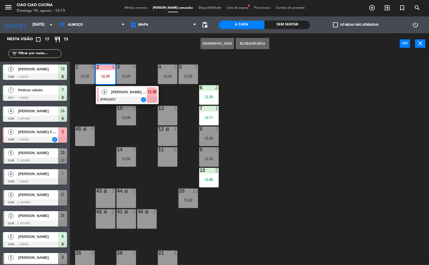
scroll to position [9, 0]
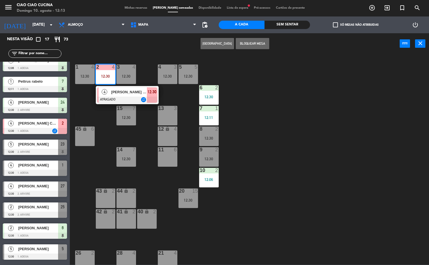
click at [135, 95] on div "[PERSON_NAME] Costa Philocreon" at bounding box center [128, 91] width 36 height 9
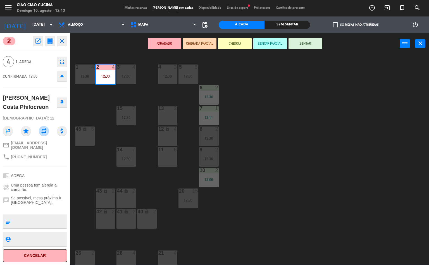
click at [367, 180] on div "1 4 12:30 2 4 12:30 3 4 12:30 5 5 12:30 4 3 12:30 6 2 12:30 13 3 7 1 12:11 15 7…" at bounding box center [251, 159] width 355 height 210
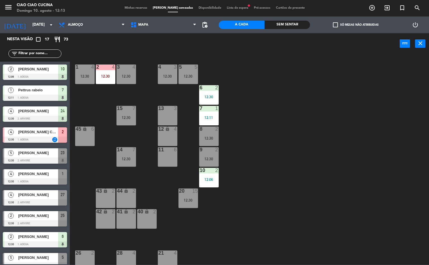
click at [88, 77] on div "12:30" at bounding box center [85, 76] width 20 height 4
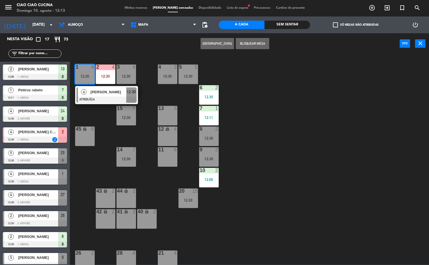
click at [87, 97] on div at bounding box center [106, 100] width 60 height 6
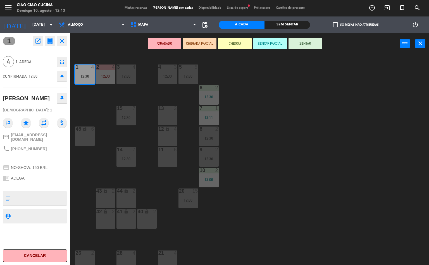
click at [351, 192] on div "1 4 12:30 2 4 12:30 3 4 12:30 5 5 12:30 4 3 12:30 6 2 12:30 13 3 7 1 12:11 15 7…" at bounding box center [251, 159] width 355 height 210
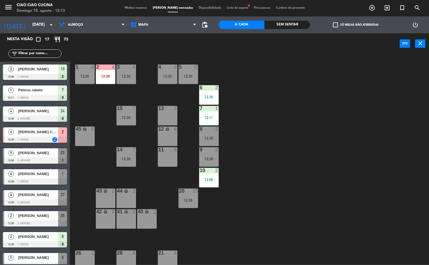
click at [129, 71] on div "3 4 12:30" at bounding box center [126, 74] width 20 height 20
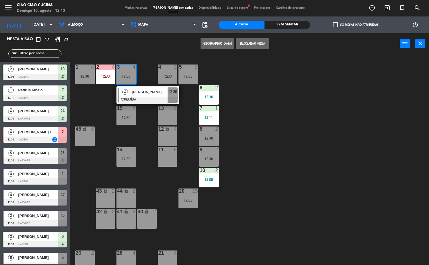
click at [138, 92] on span "[PERSON_NAME]" at bounding box center [150, 92] width 36 height 6
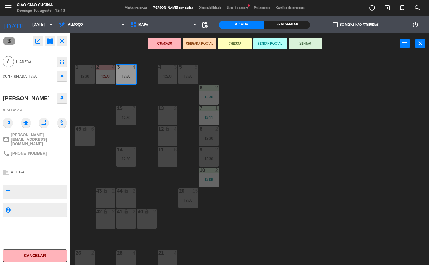
click at [358, 193] on div "1 4 12:30 2 4 12:30 3 4 12:30 5 5 12:30 4 3 12:30 6 2 12:30 13 3 7 1 12:11 15 7…" at bounding box center [251, 159] width 355 height 210
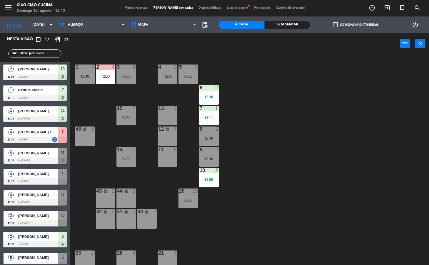
scroll to position [0, 0]
click at [131, 117] on div "12:30" at bounding box center [126, 118] width 20 height 4
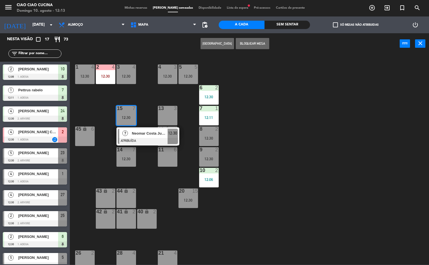
click at [150, 135] on span "Neomar Costa Junior" at bounding box center [150, 133] width 36 height 6
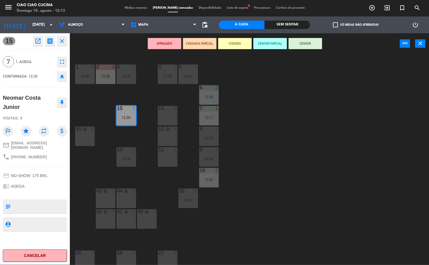
click at [405, 172] on div "1 4 12:30 2 4 12:30 3 4 12:30 5 5 12:30 4 3 12:30 6 2 12:30 13 3 7 1 12:11 15 7…" at bounding box center [251, 159] width 355 height 210
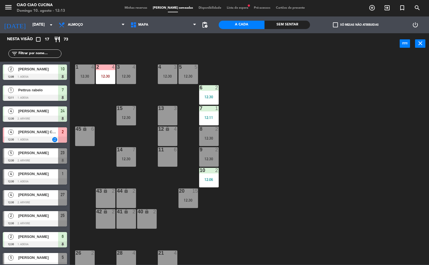
scroll to position [64, 0]
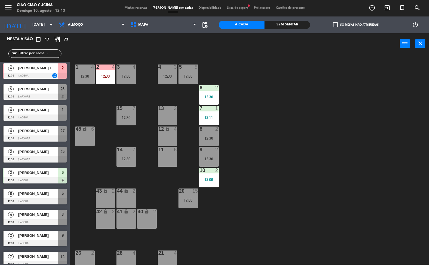
click at [134, 110] on div "7" at bounding box center [134, 108] width 3 height 5
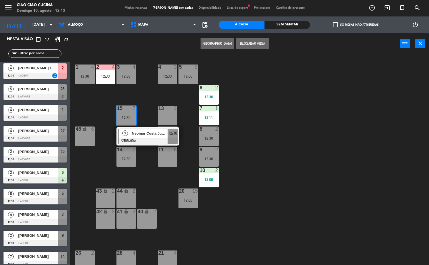
click at [135, 138] on div at bounding box center [148, 141] width 60 height 6
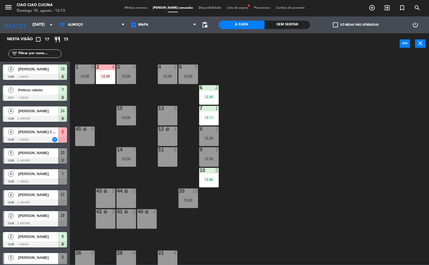
scroll to position [0, 0]
click at [379, 184] on div "1 4 12:30 2 4 12:30 3 4 12:30 5 5 12:30 4 3 12:30 6 2 12:30 13 3 7 1 12:11 15 7…" at bounding box center [251, 159] width 355 height 210
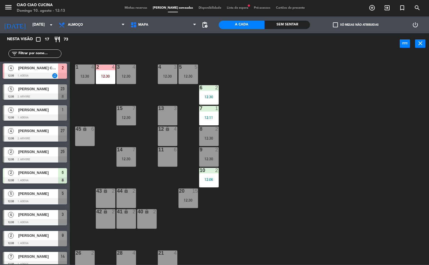
click at [130, 158] on div "12:30" at bounding box center [126, 159] width 20 height 4
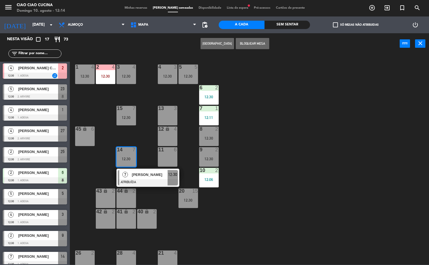
click at [151, 177] on span "[PERSON_NAME]" at bounding box center [150, 175] width 36 height 6
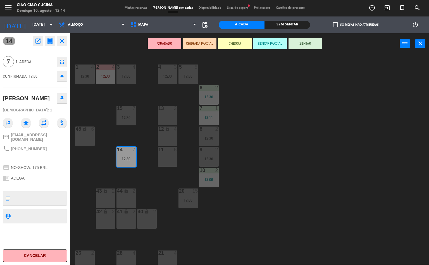
click at [364, 195] on div "1 4 12:30 2 4 12:30 3 4 12:30 5 5 12:30 4 3 12:30 6 2 12:30 13 3 7 1 12:11 15 7…" at bounding box center [251, 159] width 355 height 210
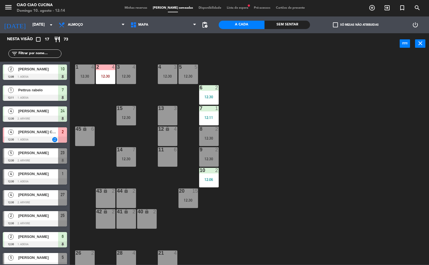
scroll to position [22, 0]
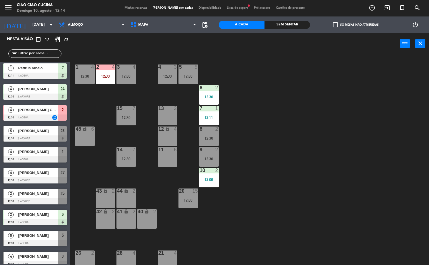
click at [187, 199] on div "12:30" at bounding box center [188, 200] width 20 height 4
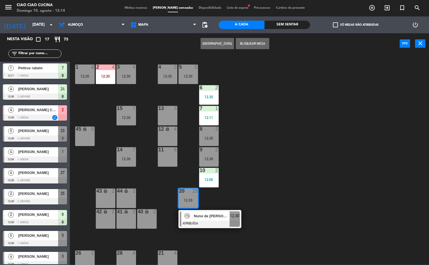
click at [213, 218] on span "Nuno de [PERSON_NAME]" at bounding box center [212, 216] width 36 height 6
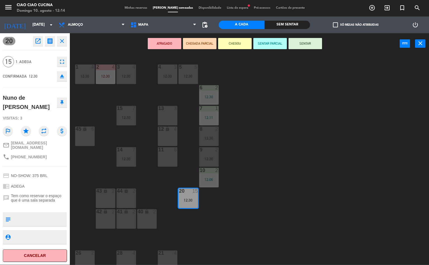
click at [338, 180] on div "1 4 12:30 2 4 12:30 3 4 12:30 5 5 12:30 4 3 12:30 6 2 12:30 13 3 7 1 12:11 15 7…" at bounding box center [251, 159] width 355 height 210
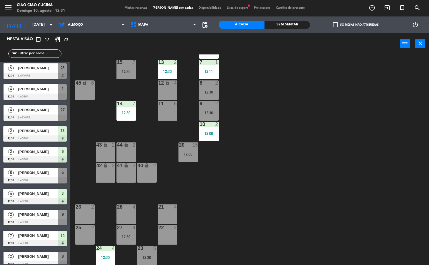
scroll to position [0, 0]
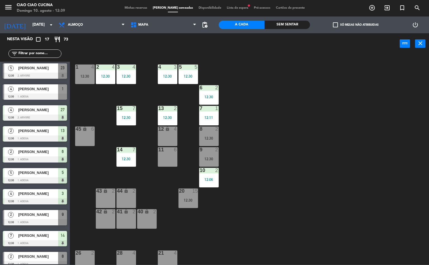
click at [11, 8] on icon "menu" at bounding box center [8, 7] width 8 height 8
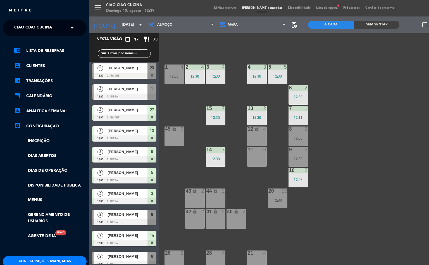
click at [36, 28] on span "Ciao Ciao Cucina" at bounding box center [33, 28] width 38 height 12
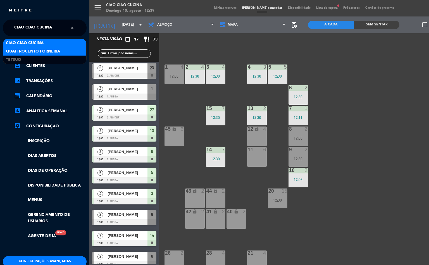
click at [19, 52] on span "Quattrocento Forneria" at bounding box center [33, 51] width 54 height 6
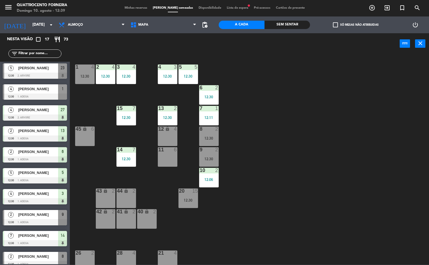
click at [321, 102] on div "1 4 12:30 2 4 12:30 3 4 12:30 5 5 12:30 4 3 12:30 6 2 12:30 13 2 12:30 7 1 12:1…" at bounding box center [251, 159] width 355 height 210
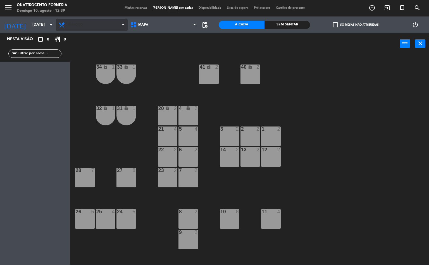
click at [76, 24] on span "Almoço" at bounding box center [75, 25] width 15 height 4
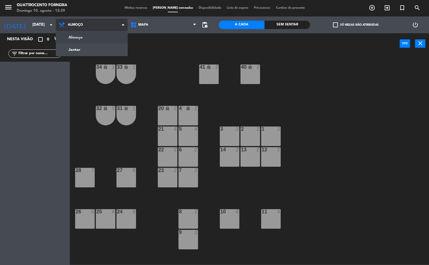
click at [81, 46] on ng-component "menu Quattrocento Forneria Domingo 10. agosto - 12:39 Minhas reservas Mesas sem…" at bounding box center [214, 132] width 429 height 265
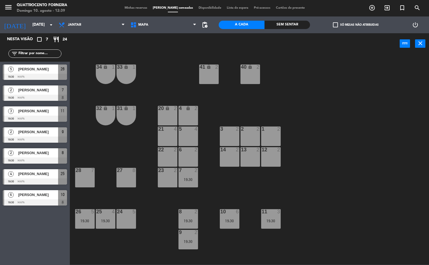
click at [378, 173] on div "34 lock 1 33 lock 1 41 lock 2 40 lock 2 32 lock 1 31 lock 1 20 lock 2 4 lock 2 …" at bounding box center [251, 159] width 355 height 210
click at [48, 218] on div "Nesta visão crop_square 7 restaurant 24 filter_list 5 [PERSON_NAME] 19:30 Mapa …" at bounding box center [35, 148] width 70 height 231
click at [75, 24] on span "Jantar" at bounding box center [74, 25] width 13 height 4
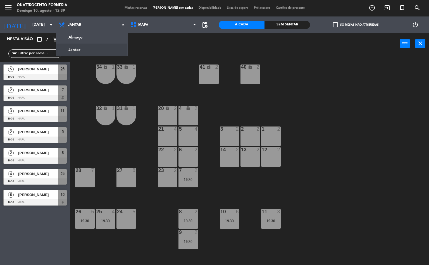
click at [9, 9] on icon "menu" at bounding box center [8, 7] width 8 height 8
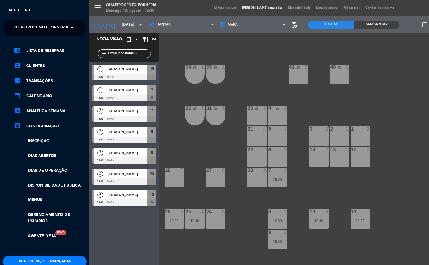
click at [38, 29] on span "Quattrocento Forneria" at bounding box center [41, 28] width 54 height 12
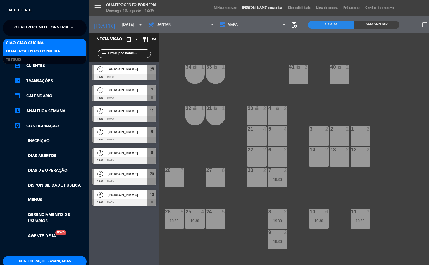
click at [40, 43] on span "Ciao Ciao Cucina" at bounding box center [25, 43] width 38 height 6
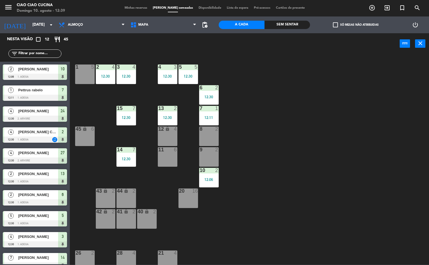
click at [326, 86] on div "1 5 2 4 12:30 3 4 12:30 5 5 12:30 4 3 12:30 6 2 12:30 13 2 12:30 7 1 12:11 15 7…" at bounding box center [251, 159] width 355 height 210
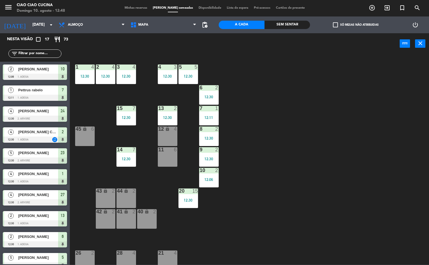
click at [84, 71] on div "1 4 12:30" at bounding box center [85, 74] width 20 height 20
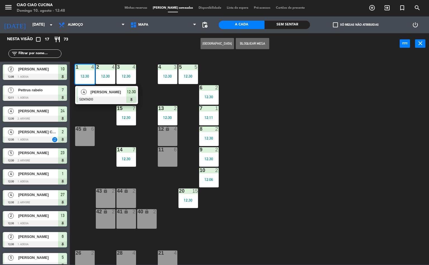
click at [106, 92] on span "[PERSON_NAME]" at bounding box center [108, 92] width 36 height 6
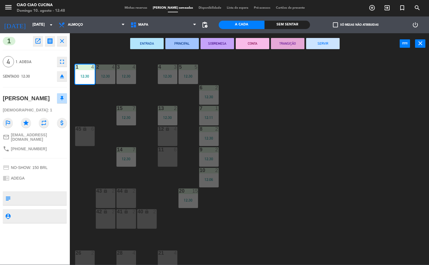
click at [264, 208] on div "1 4 12:30 2 4 12:30 3 4 12:30 5 5 12:30 4 3 12:30 6 2 12:30 13 2 12:30 7 1 12:1…" at bounding box center [251, 159] width 355 height 210
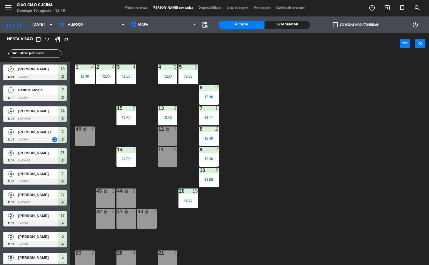
click at [102, 74] on div "12:30" at bounding box center [106, 76] width 20 height 4
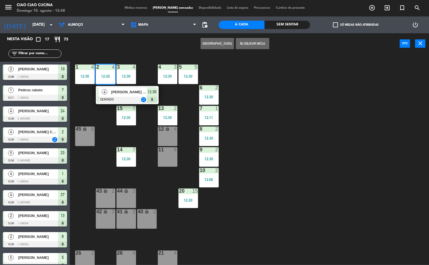
click at [112, 95] on div "[PERSON_NAME] Costa Philocreon" at bounding box center [128, 91] width 36 height 9
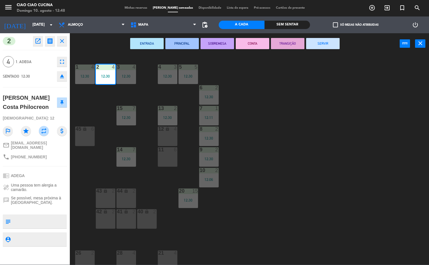
click at [235, 204] on div "1 4 12:30 2 4 12:30 3 4 12:30 5 5 12:30 4 3 12:30 6 2 12:30 13 2 12:30 7 1 12:1…" at bounding box center [251, 159] width 355 height 210
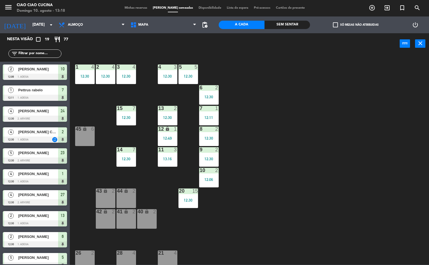
click at [263, 147] on div "1 4 12:30 2 4 12:30 3 4 12:30 5 5 12:30 4 3 12:30 6 2 12:30 13 2 12:30 7 1 12:1…" at bounding box center [251, 159] width 355 height 210
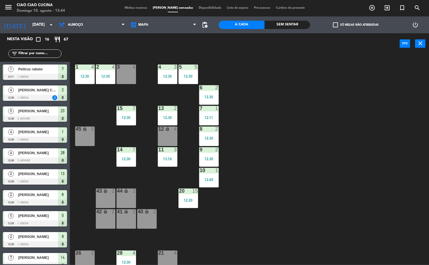
click at [269, 234] on div "1 4 12:30 2 4 12:30 3 4 5 5 12:30 4 3 12:30 6 2 12:30 13 2 12:30 7 1 12:11 15 7…" at bounding box center [251, 159] width 355 height 210
click at [264, 216] on div "1 4 12:30 2 4 12:30 3 4 5 5 12:30 4 3 12:30 6 2 12:30 13 2 12:30 7 1 12:11 15 7…" at bounding box center [251, 159] width 355 height 210
click at [171, 158] on div "13:16" at bounding box center [168, 159] width 20 height 4
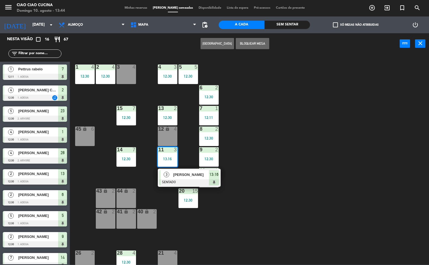
click at [127, 77] on div "3 4" at bounding box center [126, 74] width 20 height 20
click at [202, 44] on button "MOVER" at bounding box center [199, 43] width 33 height 11
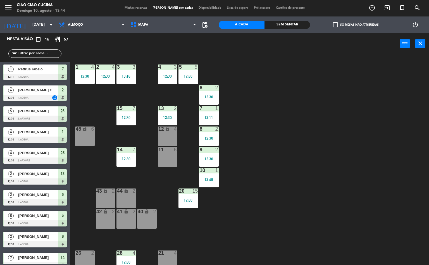
click at [126, 76] on div "13:16" at bounding box center [126, 76] width 20 height 4
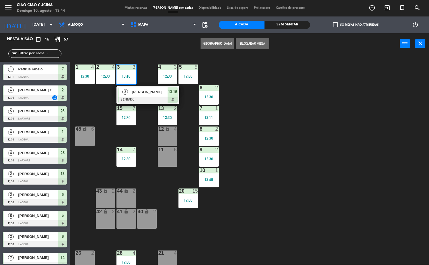
click at [152, 92] on span "[PERSON_NAME]" at bounding box center [150, 92] width 36 height 6
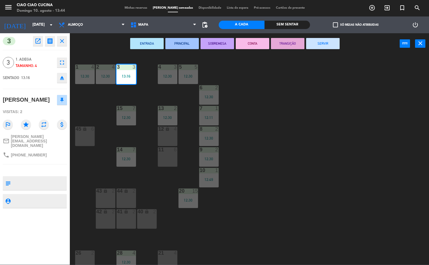
click at [371, 198] on div "1 4 12:30 2 4 12:30 3 3 13:16 5 5 12:30 4 3 12:30 6 2 12:30 13 2 12:30 7 1 12:1…" at bounding box center [251, 159] width 355 height 210
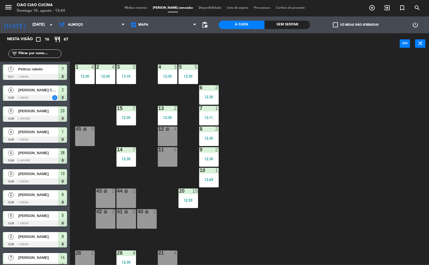
scroll to position [99, 0]
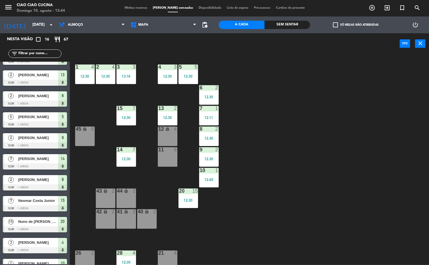
click at [107, 72] on div "2 4 12:30" at bounding box center [106, 74] width 20 height 20
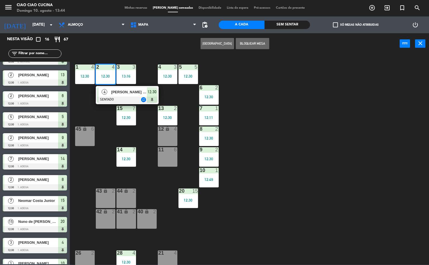
click at [122, 95] on div "[PERSON_NAME] Costa Philocreon" at bounding box center [128, 91] width 36 height 9
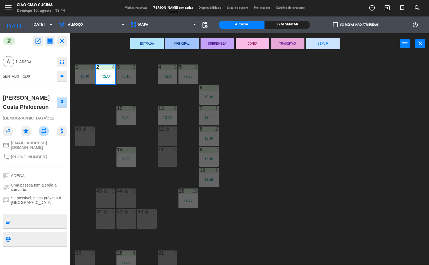
click at [352, 191] on div "1 4 12:30 2 4 12:30 3 3 13:16 5 5 12:30 4 3 12:30 6 2 12:30 13 2 12:30 7 1 12:1…" at bounding box center [251, 159] width 355 height 210
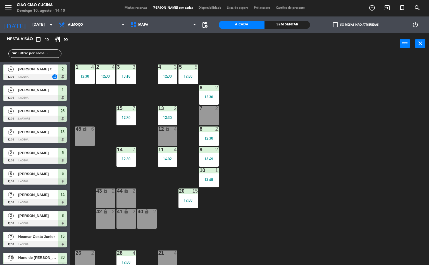
click at [376, 114] on div "1 4 12:30 2 4 12:30 3 3 13:16 5 5 12:30 4 3 12:30 6 2 12:30 13 2 12:30 7 2 15 7…" at bounding box center [251, 159] width 355 height 210
click at [393, 111] on div "1 4 12:30 2 4 12:30 3 3 13:16 5 5 12:30 4 3 12:30 6 2 12:30 13 2 12:30 7 2 15 7…" at bounding box center [251, 159] width 355 height 210
click at [388, 109] on div "1 4 12:30 2 4 12:30 3 3 13:16 5 5 12:30 4 3 12:30 6 2 12:30 13 2 12:30 7 2 15 7…" at bounding box center [251, 159] width 355 height 210
